Goal: Information Seeking & Learning: Learn about a topic

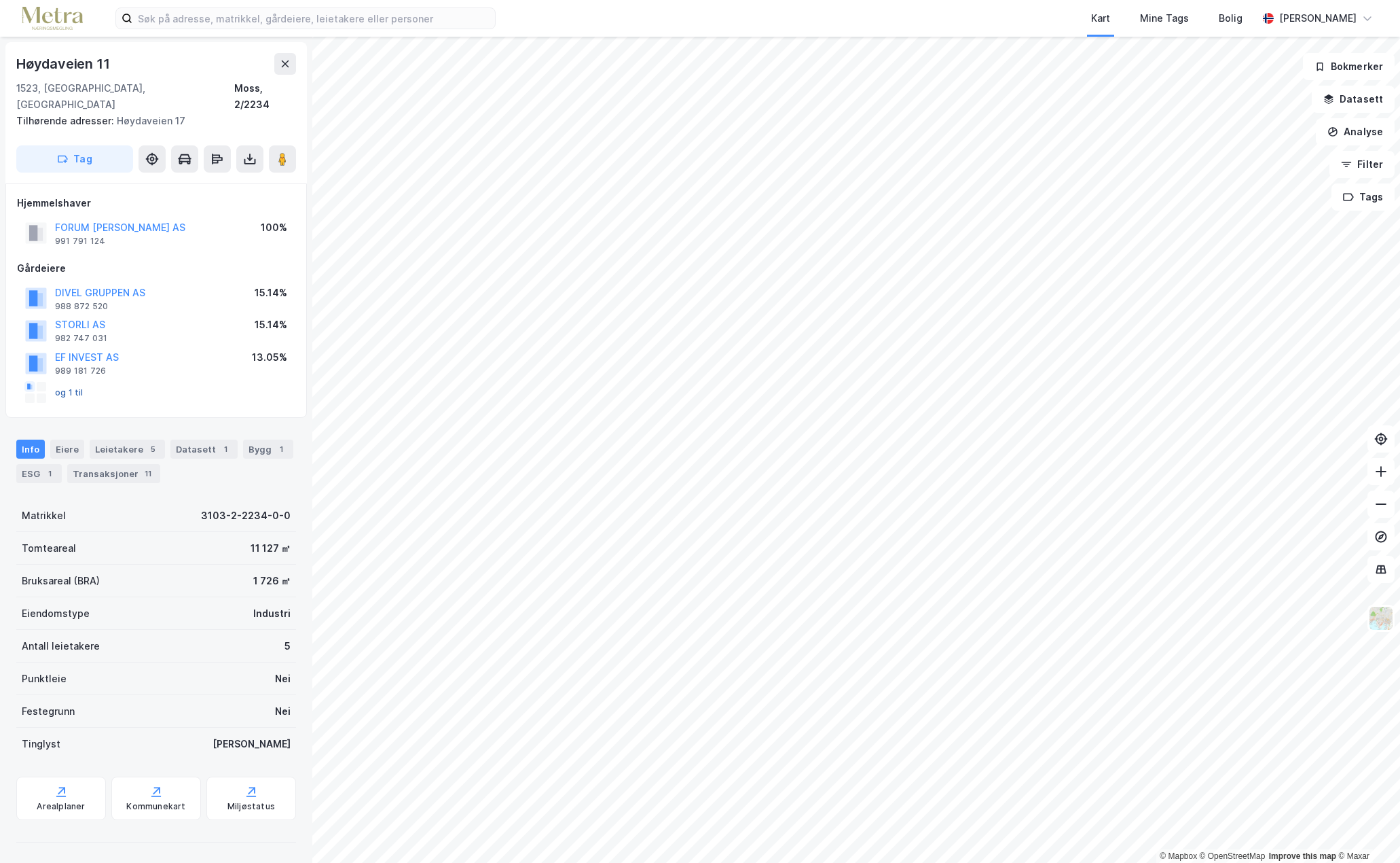
click at [0, 0] on button "og 1 til" at bounding box center [0, 0] width 0 height 0
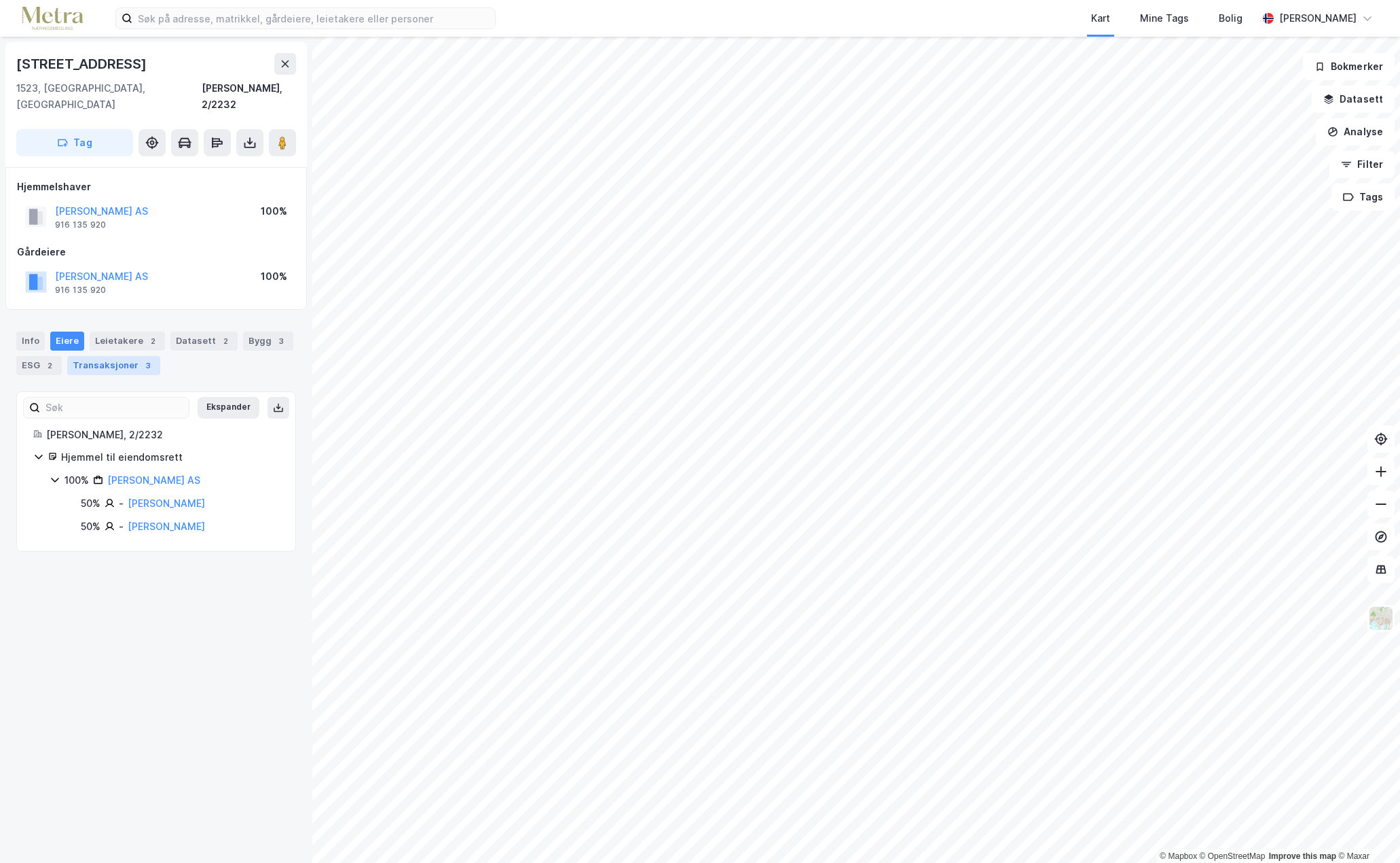
click at [130, 356] on div "Transaksjoner 3" at bounding box center [114, 365] width 93 height 19
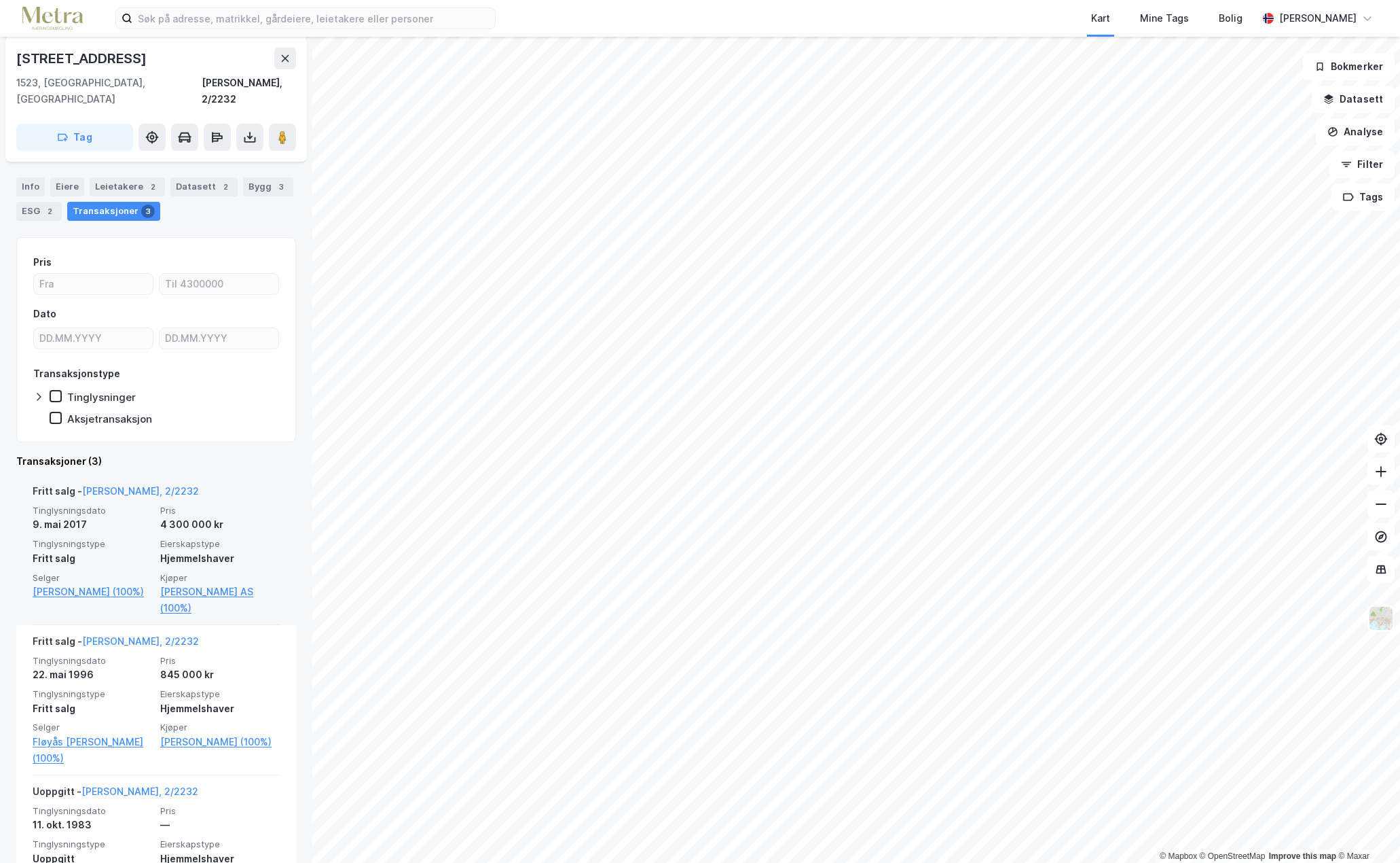
scroll to position [132, 0]
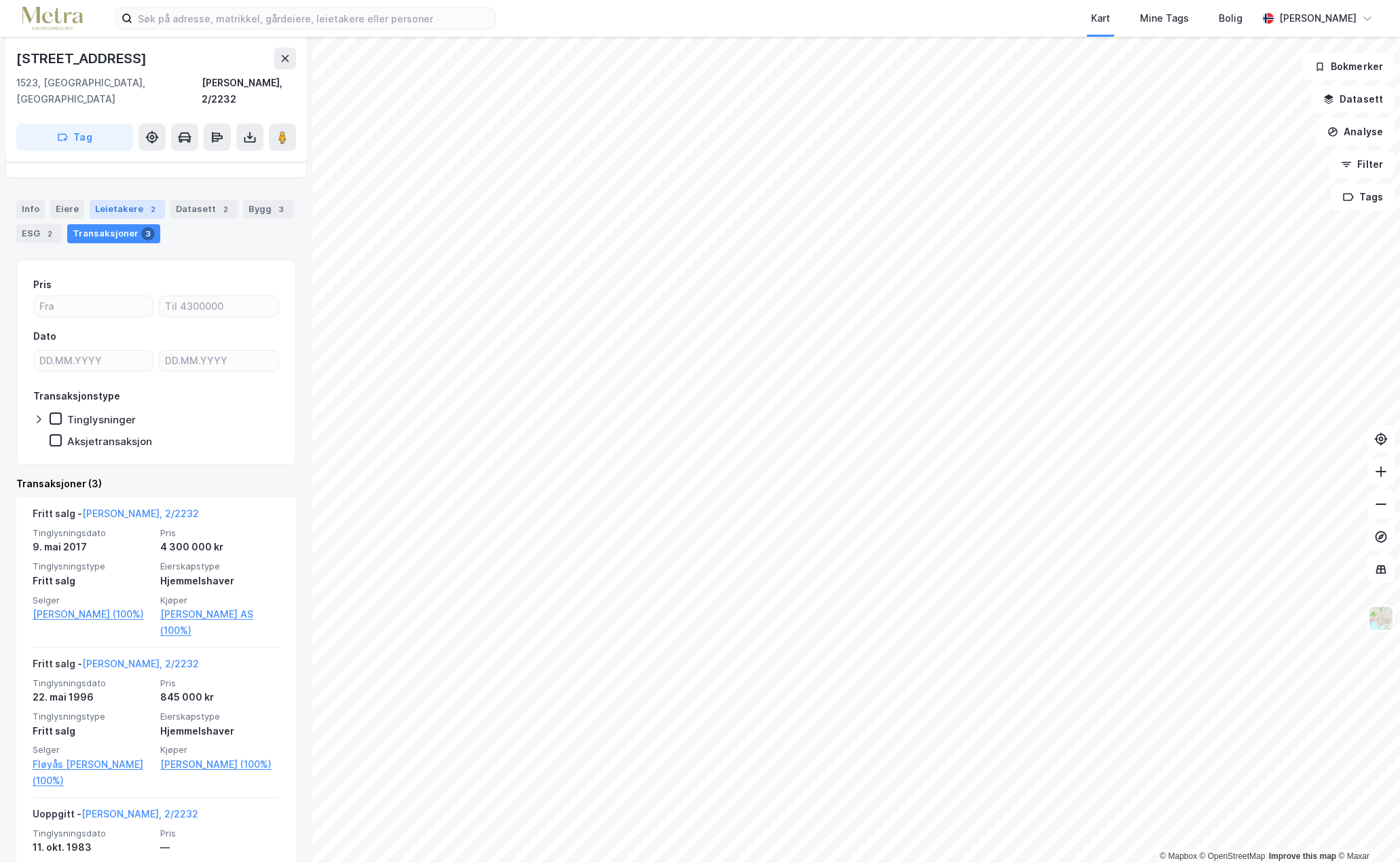
click at [104, 199] on div "Leietakere 2" at bounding box center [127, 209] width 76 height 19
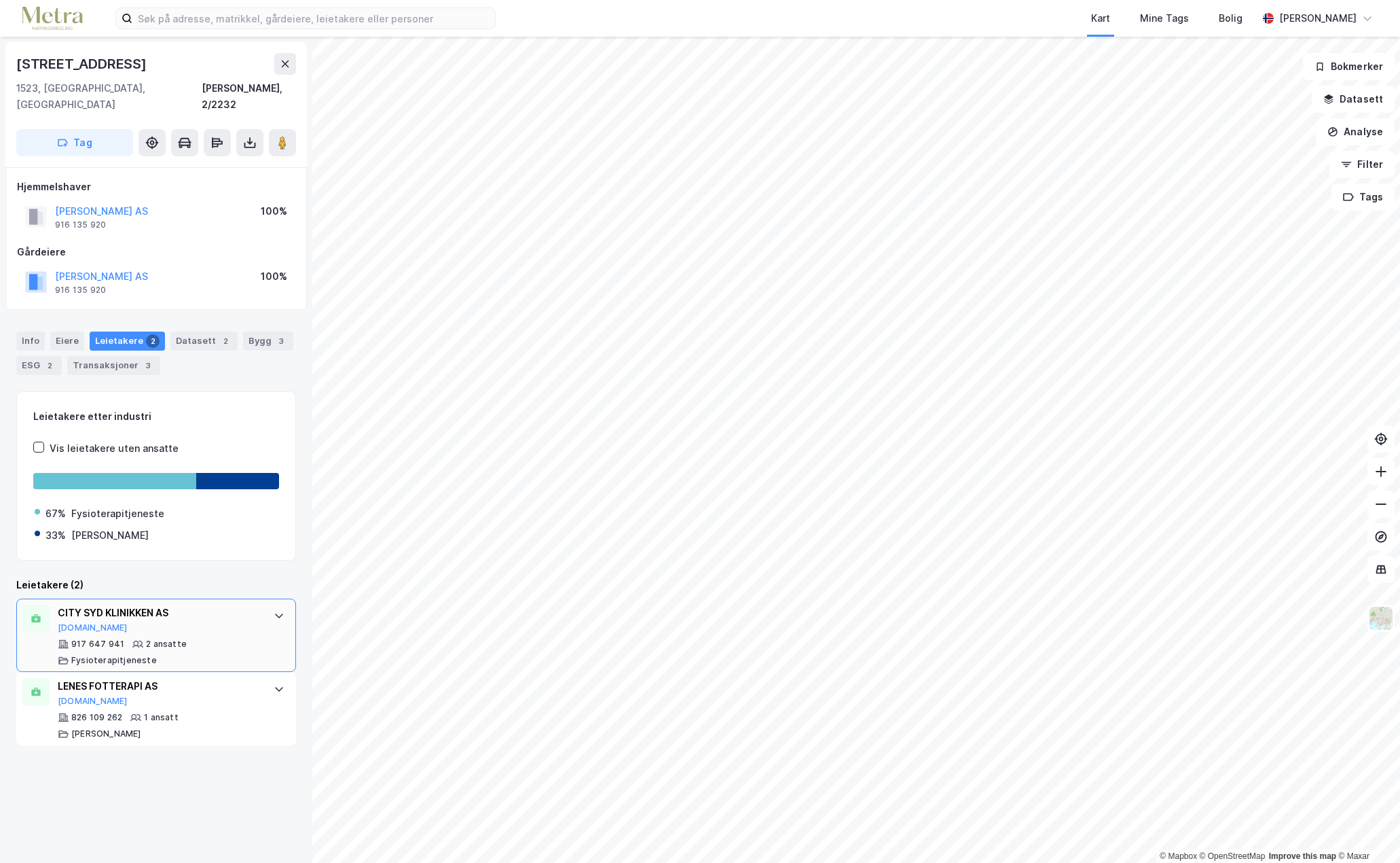
click at [188, 604] on div "CITY SYD KLINIKKEN AS" at bounding box center [159, 613] width 202 height 16
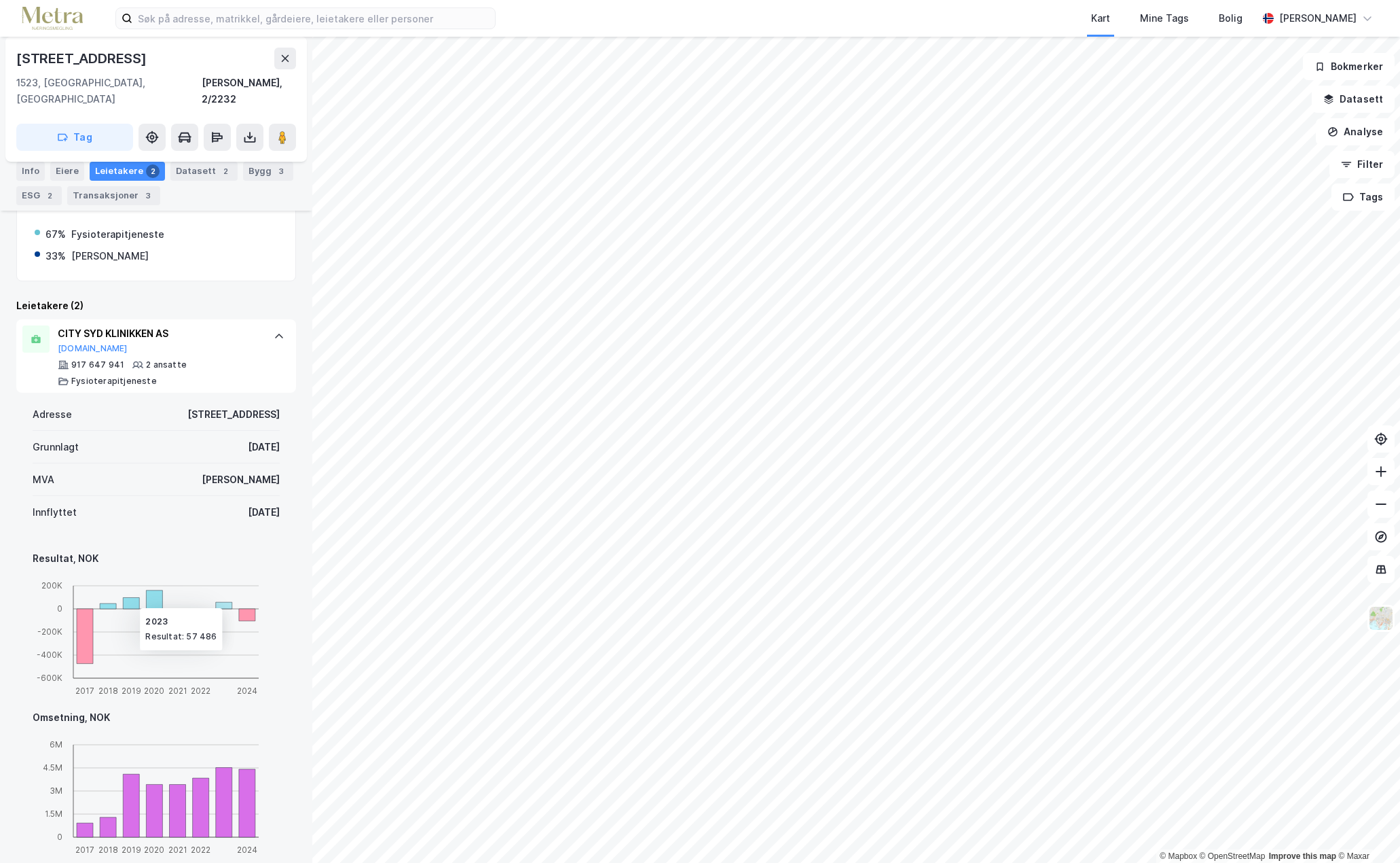
scroll to position [416, 0]
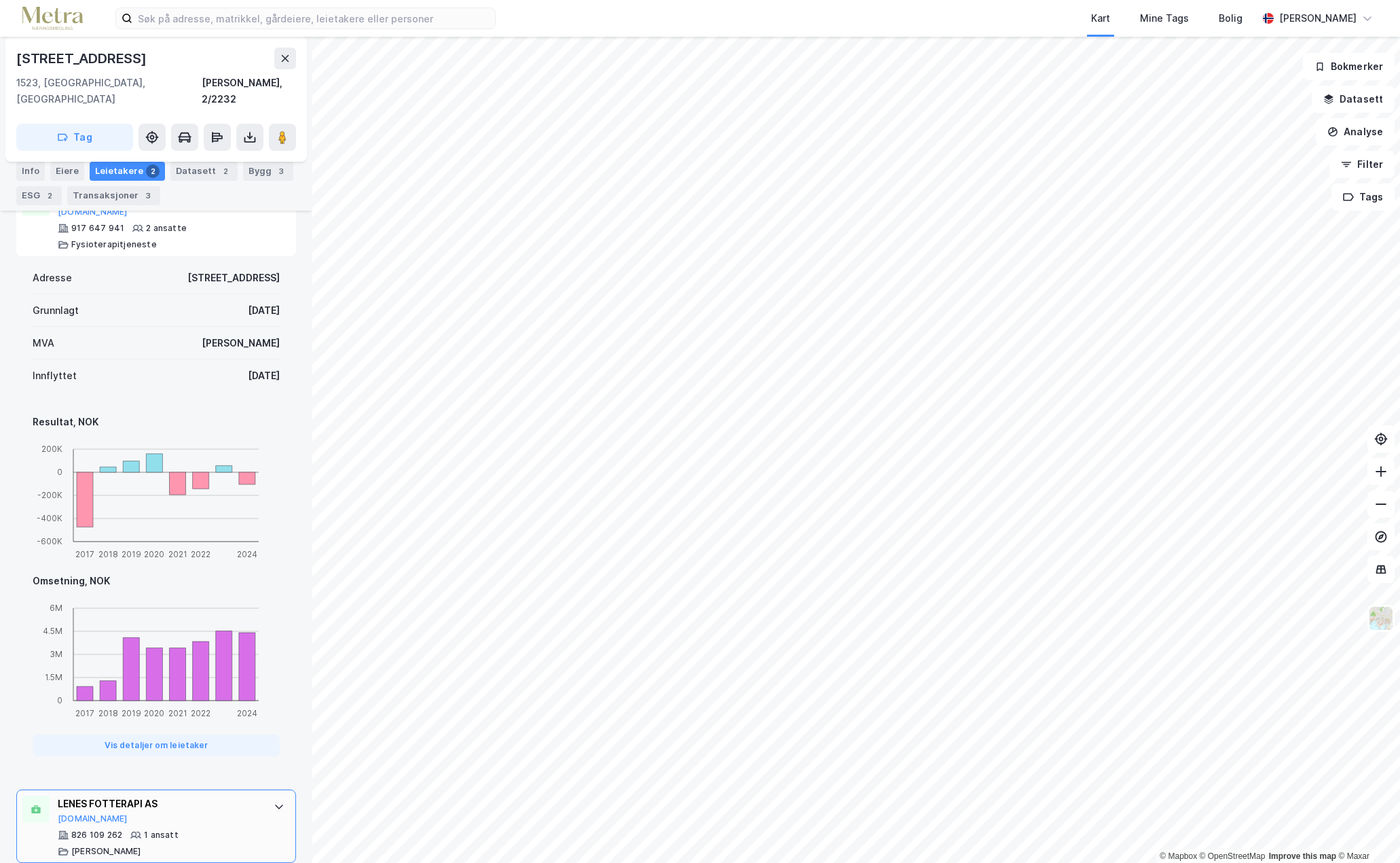
click at [193, 796] on div "LENES FOTTERAPI AS" at bounding box center [159, 804] width 202 height 16
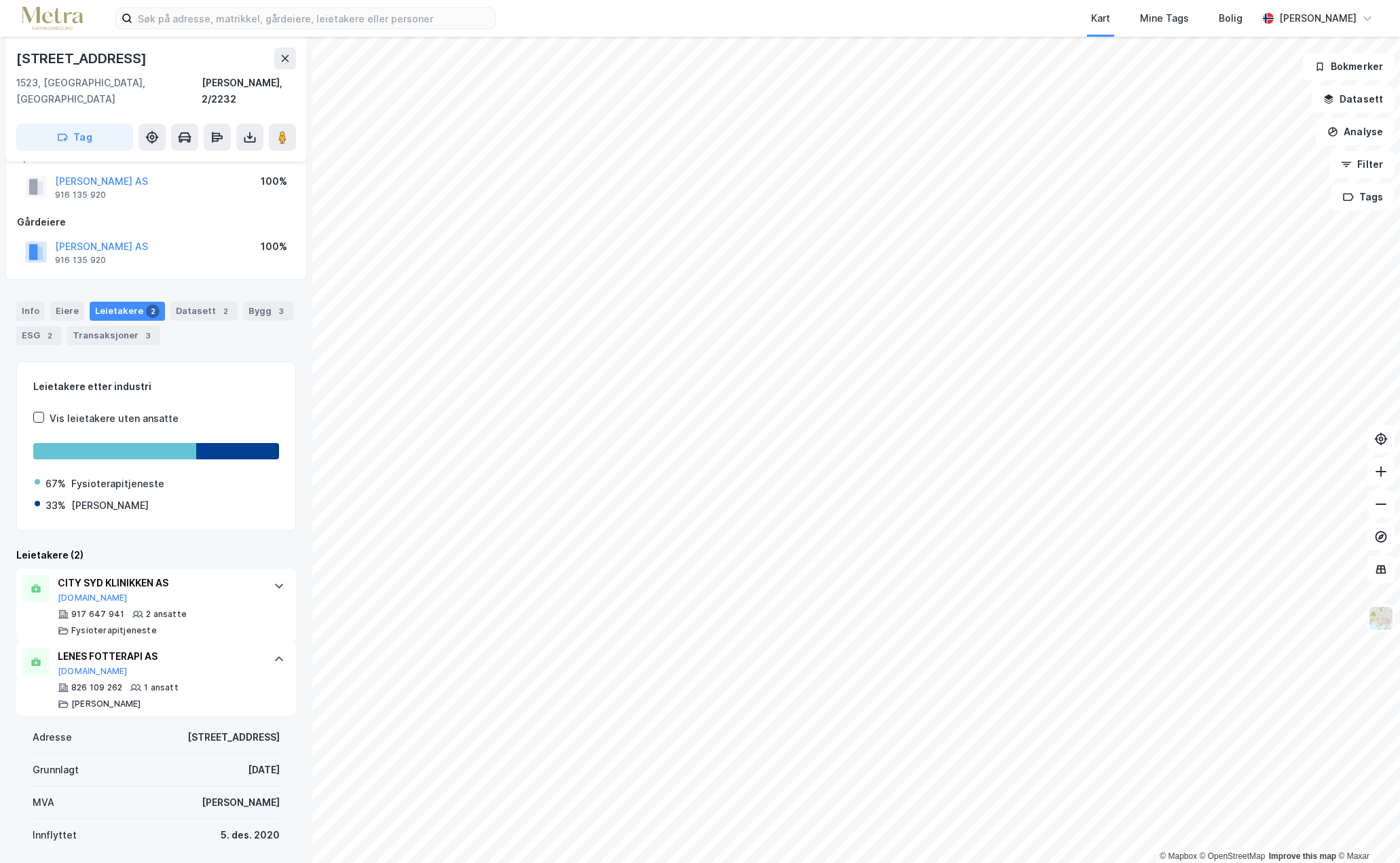
scroll to position [0, 0]
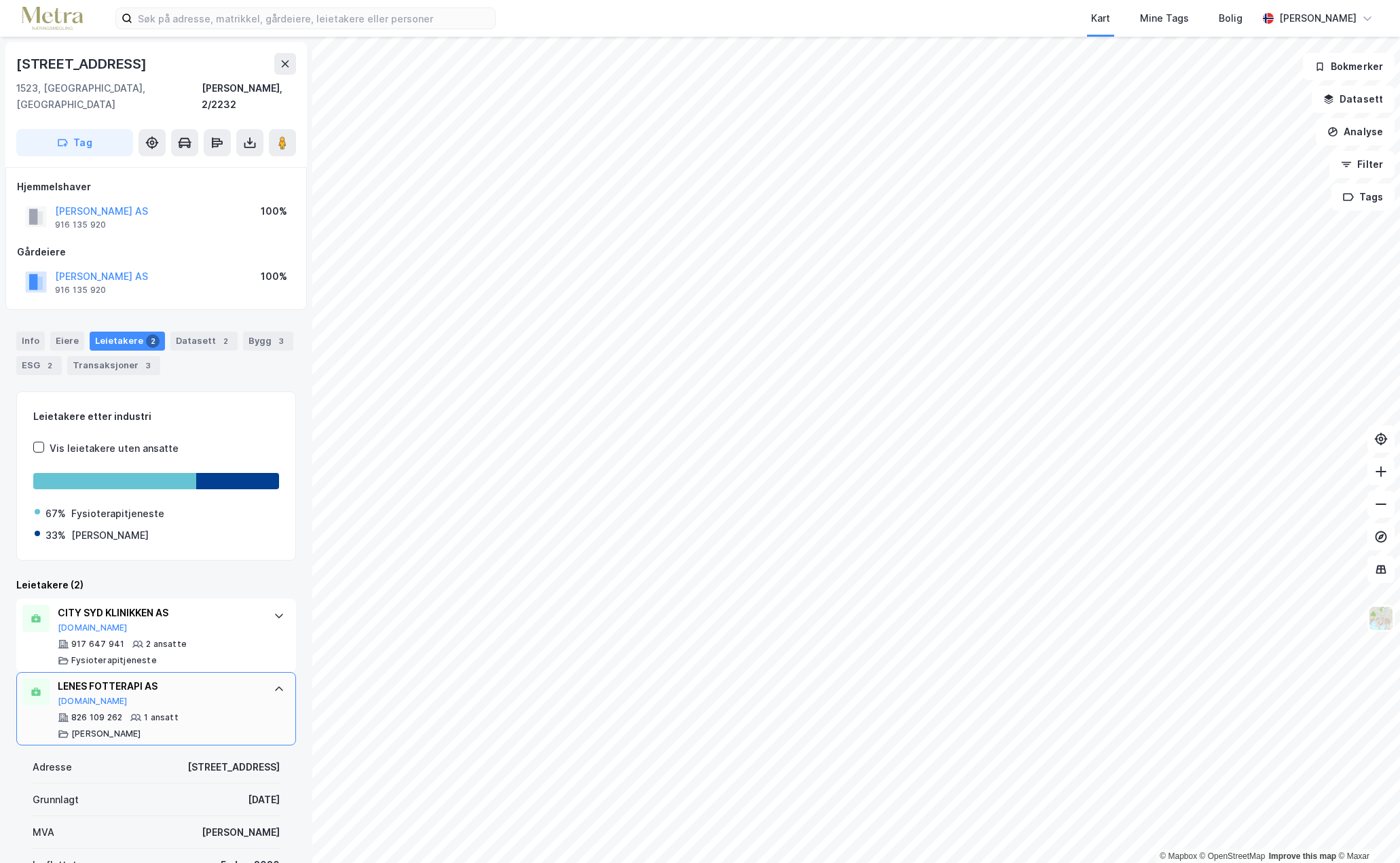
click at [246, 678] on div "LENES FOTTERAPI AS" at bounding box center [159, 686] width 202 height 16
click at [258, 617] on div "CITY SYD KLINIKKEN AS [DOMAIN_NAME] 917 647 941 2 ansatte Fysioterapitjeneste" at bounding box center [156, 635] width 280 height 74
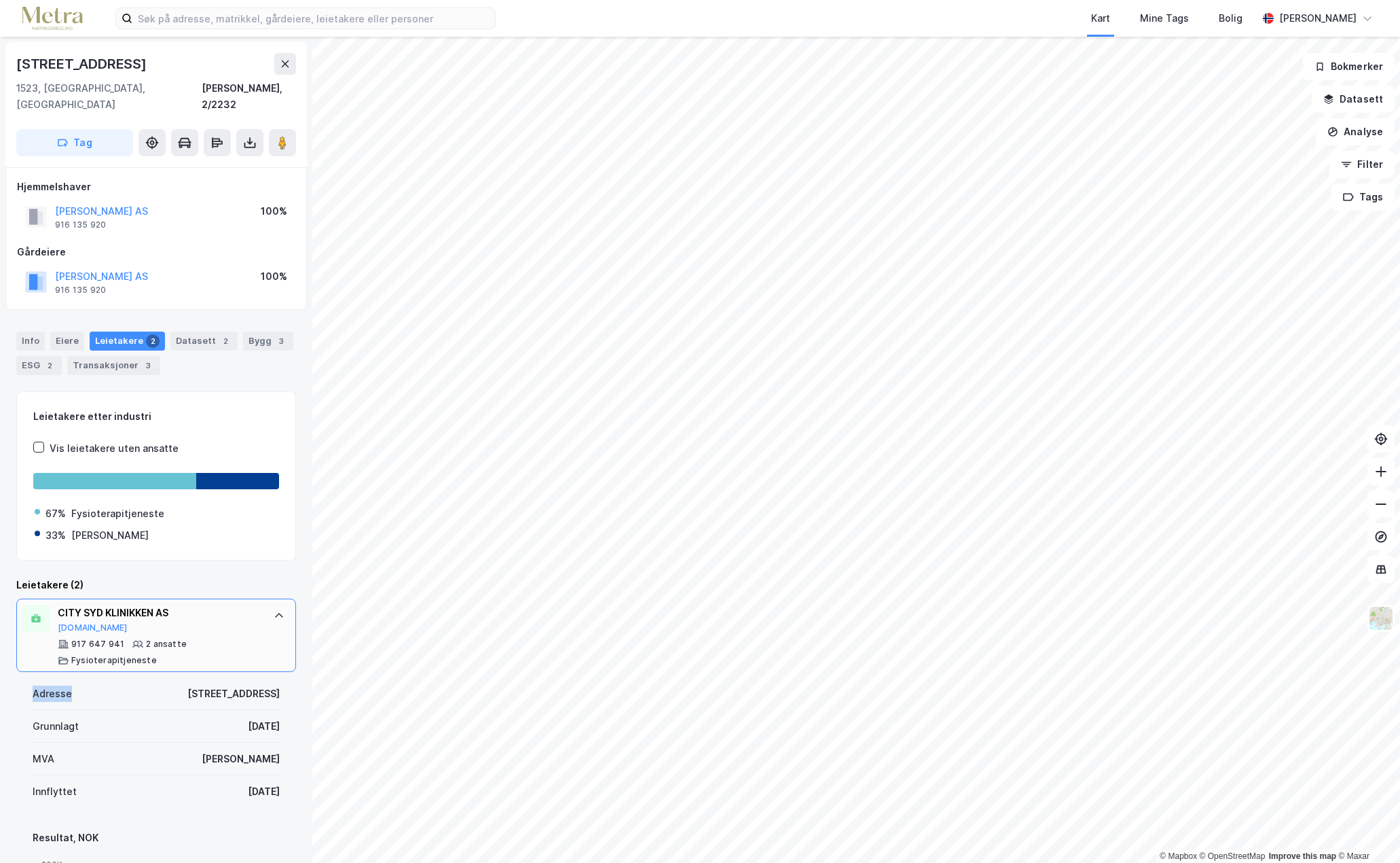
click at [258, 617] on div "CITY SYD KLINIKKEN AS [DOMAIN_NAME] 917 647 941 2 ansatte Fysioterapitjeneste" at bounding box center [156, 635] width 280 height 74
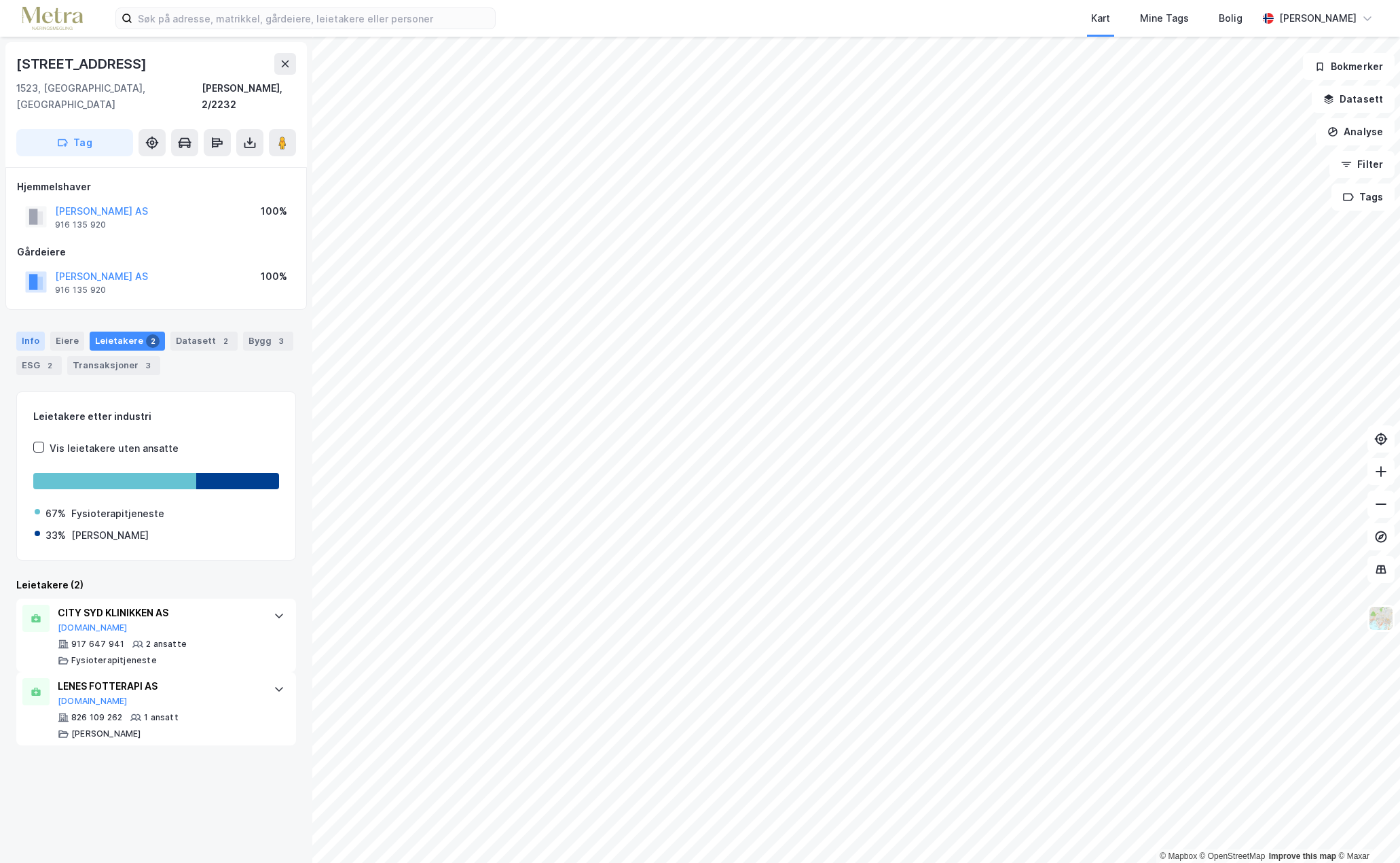
click at [18, 331] on div "Info" at bounding box center [31, 341] width 29 height 19
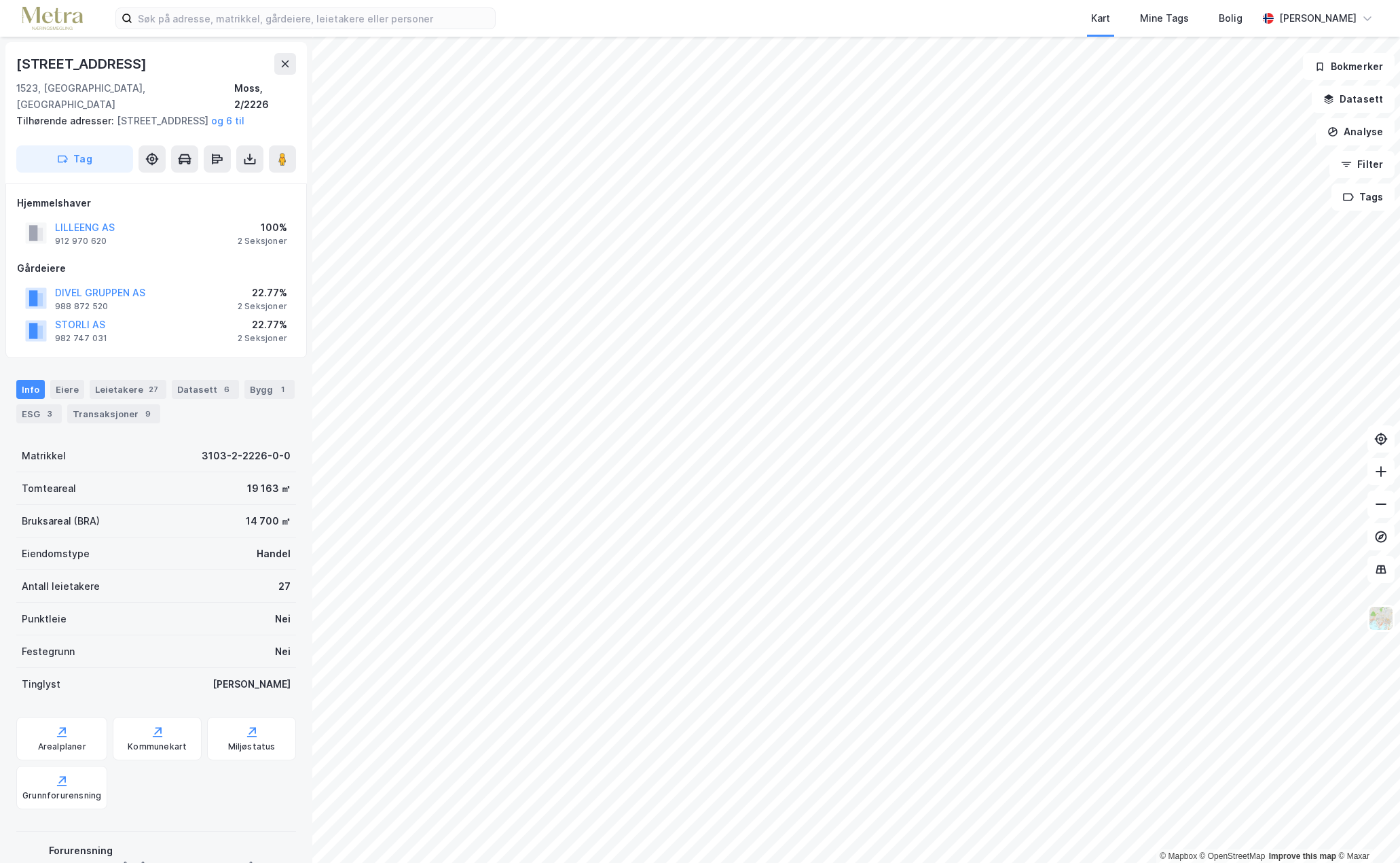
scroll to position [3, 0]
click at [129, 389] on div "Leietakere 27" at bounding box center [128, 387] width 77 height 19
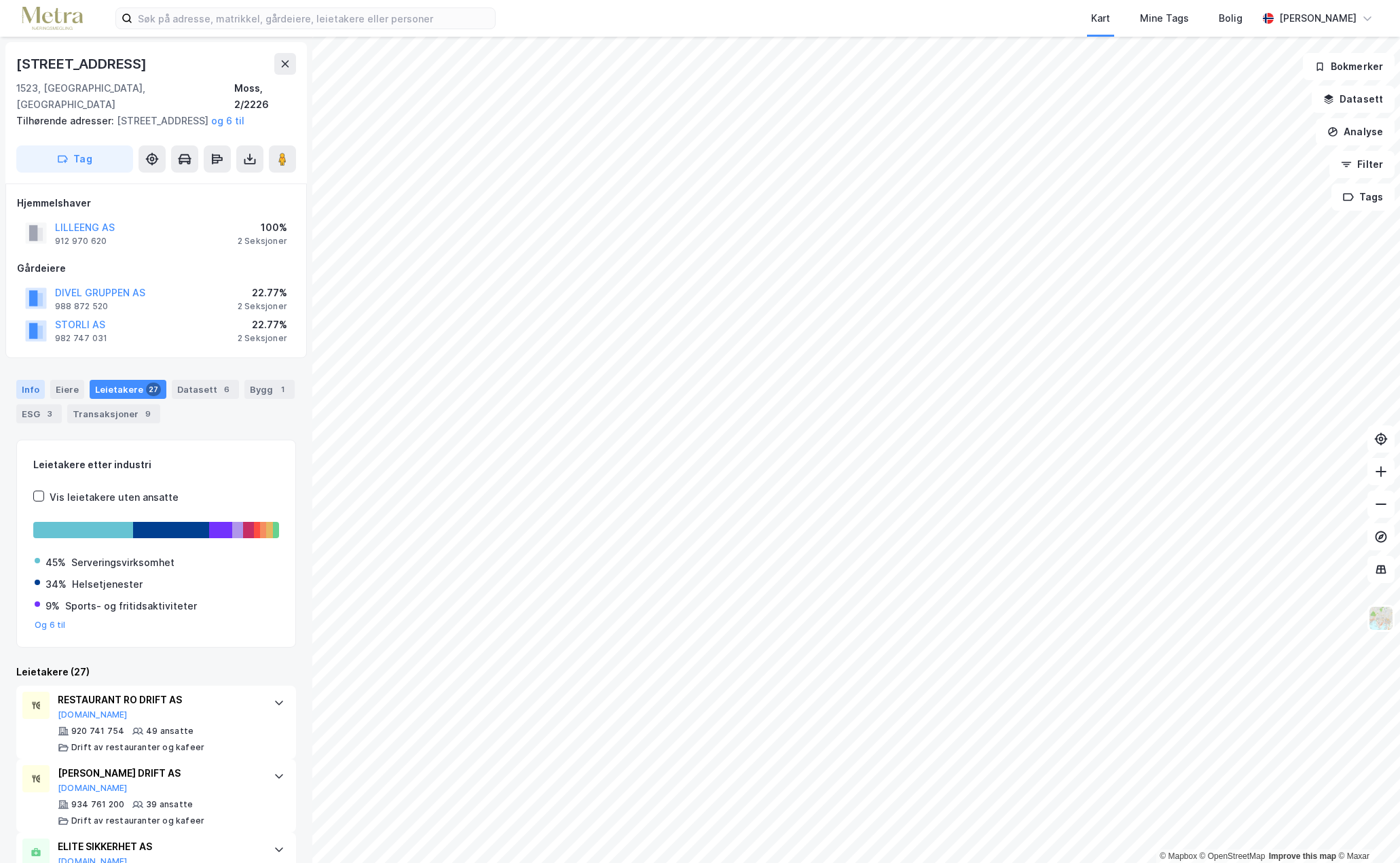
click at [24, 387] on div "Info" at bounding box center [31, 389] width 29 height 19
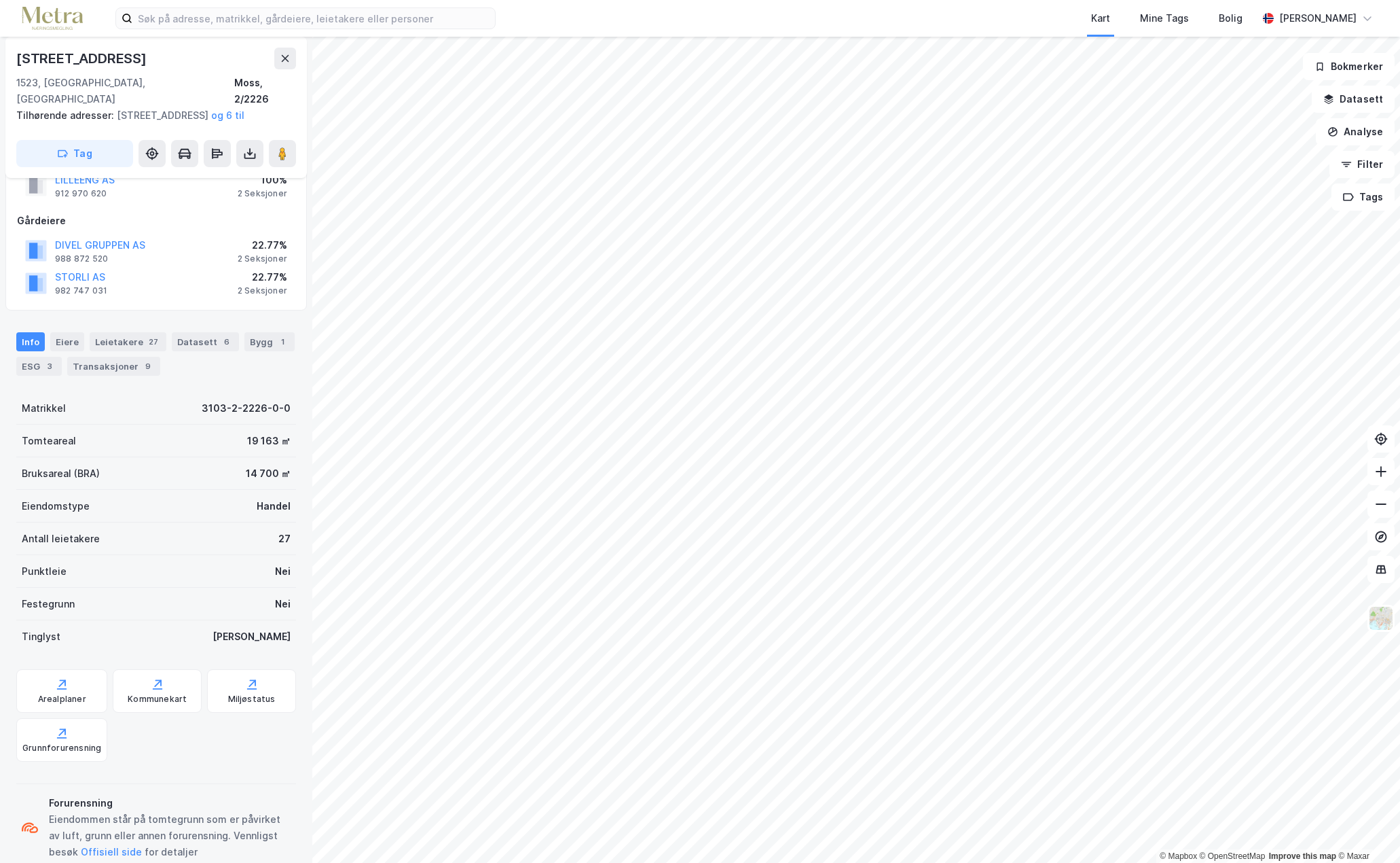
scroll to position [68, 0]
